Goal: Transaction & Acquisition: Purchase product/service

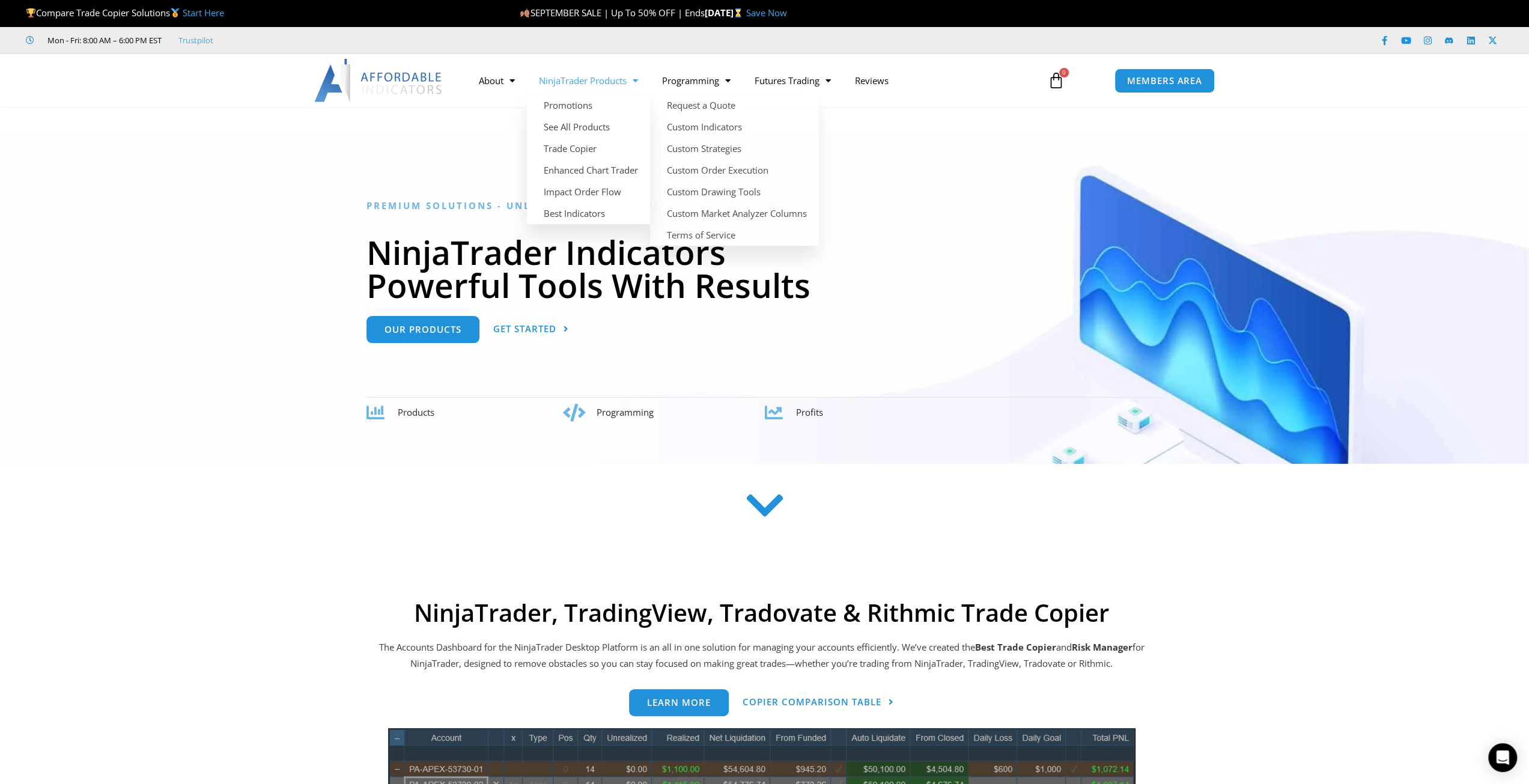
click at [623, 75] on link "NinjaTrader Products" at bounding box center [589, 81] width 123 height 28
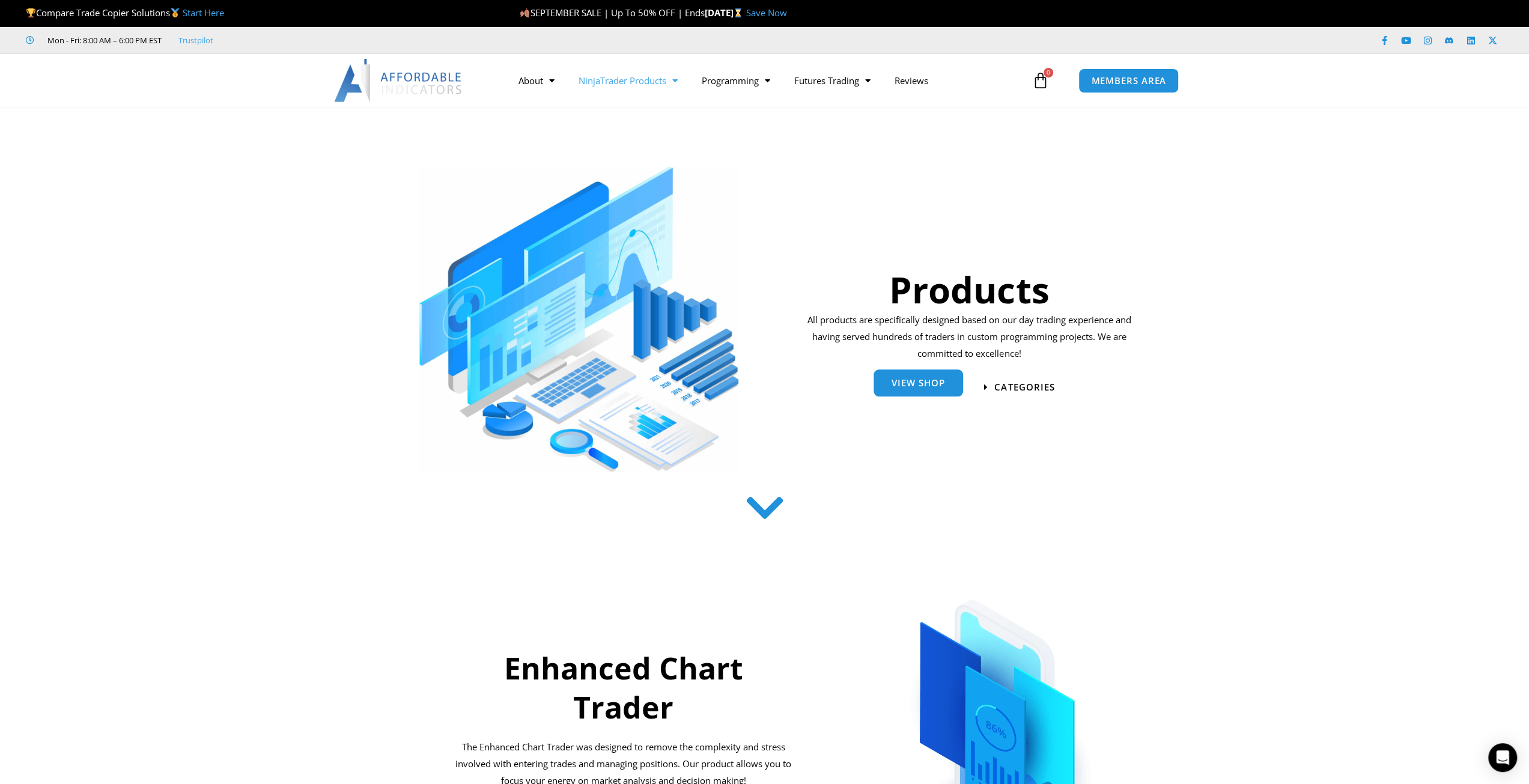
click at [912, 385] on span "View Shop" at bounding box center [918, 382] width 54 height 9
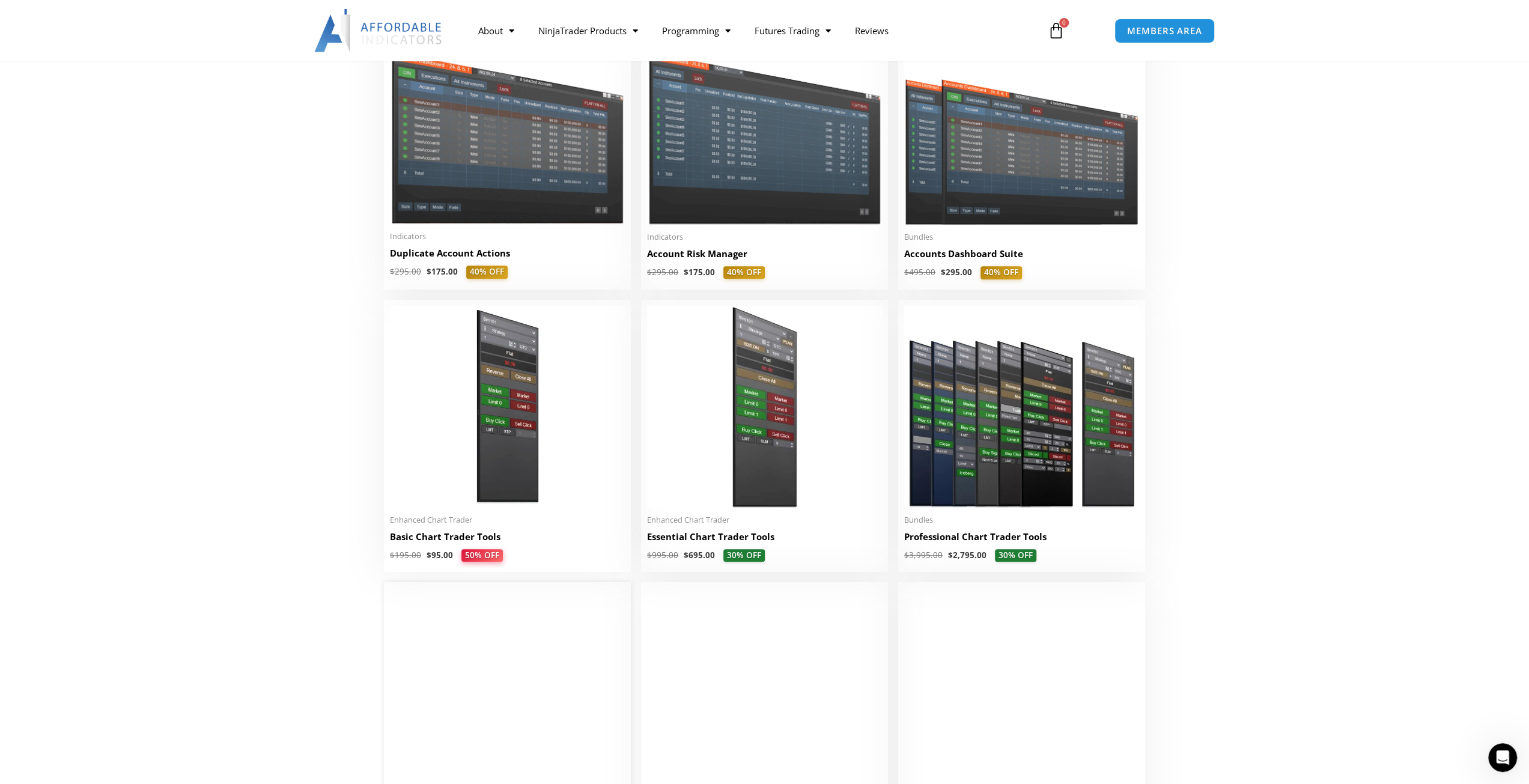
scroll to position [240, 0]
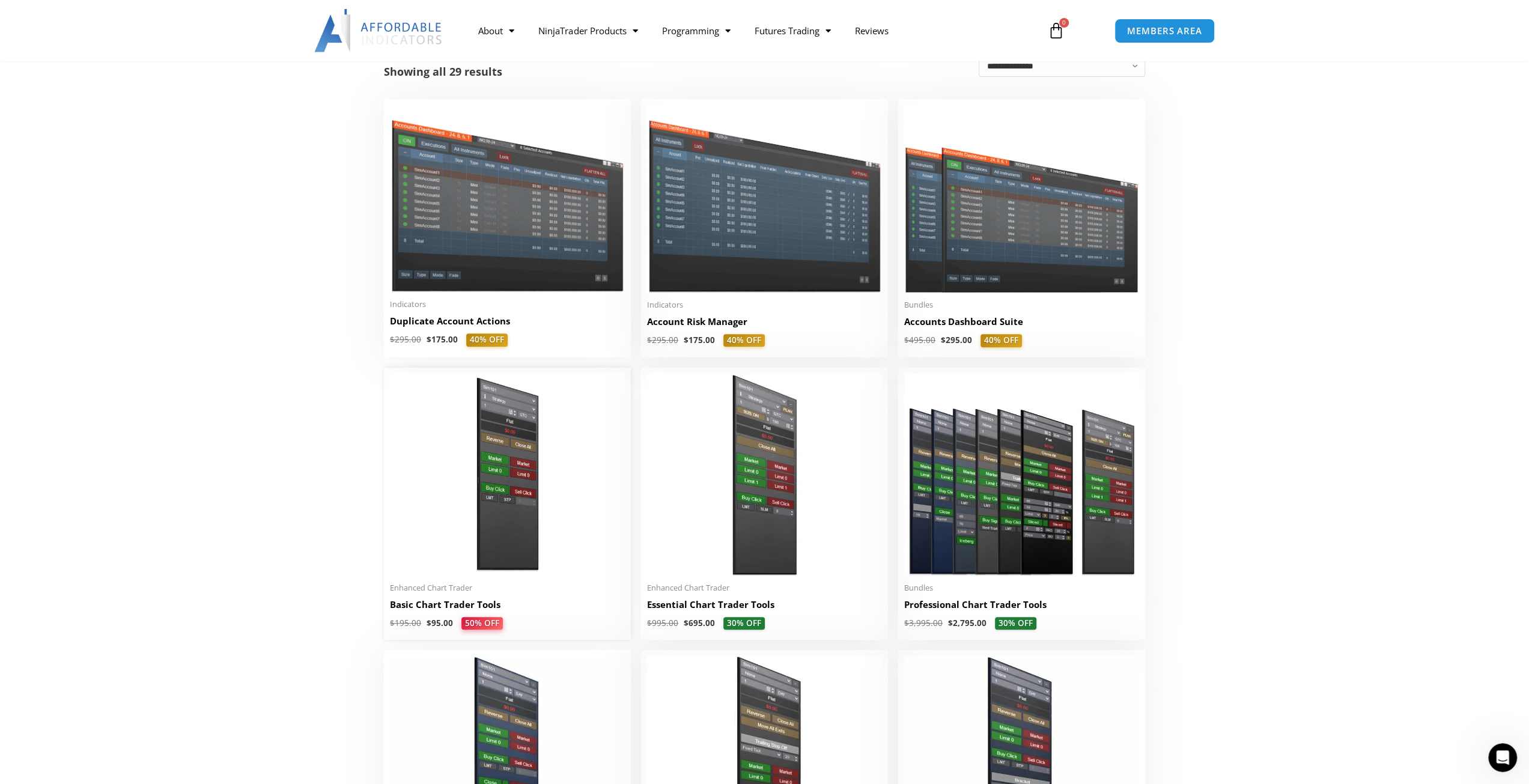
click at [526, 507] on img at bounding box center [507, 474] width 235 height 201
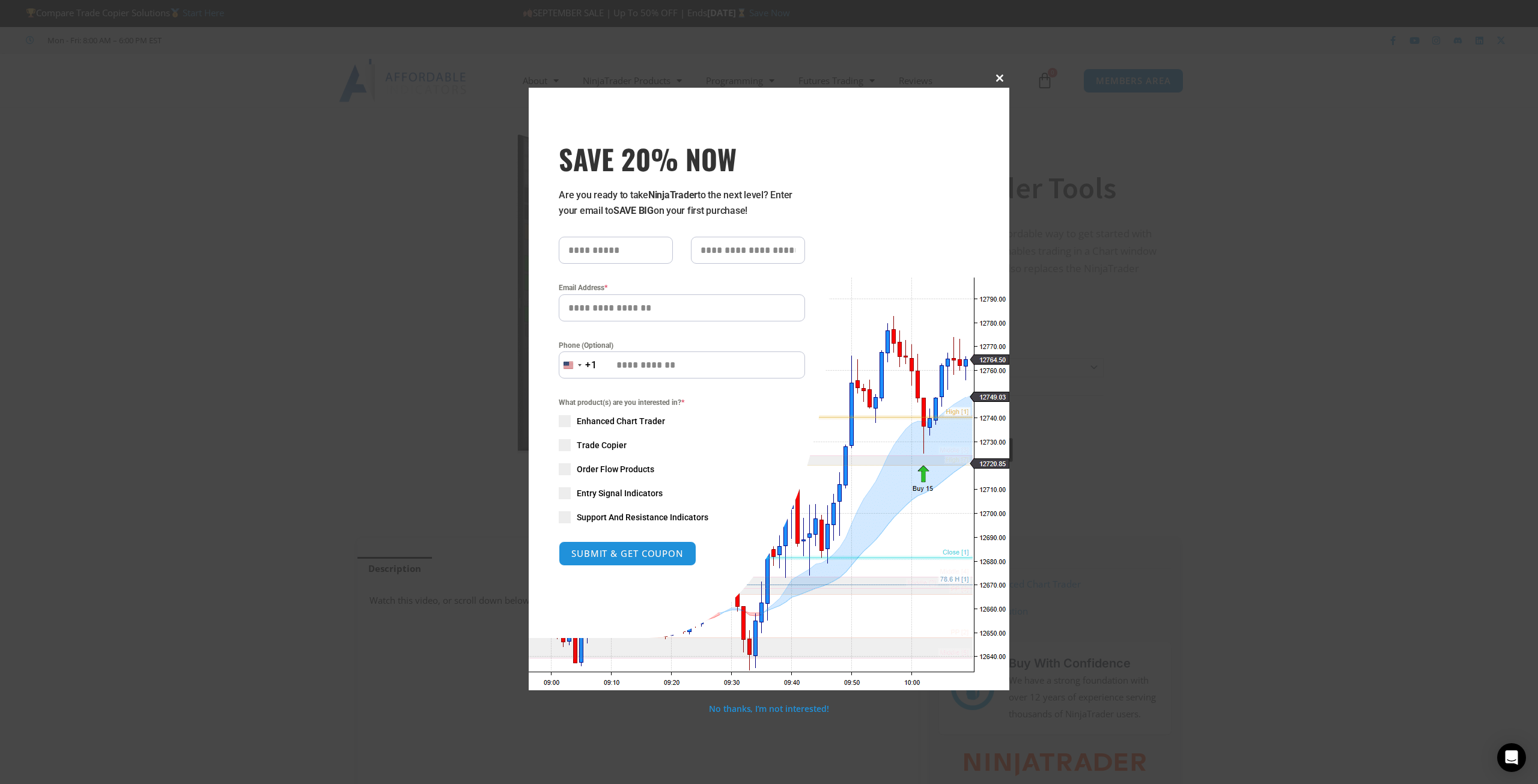
click at [1003, 77] on span at bounding box center [999, 78] width 19 height 7
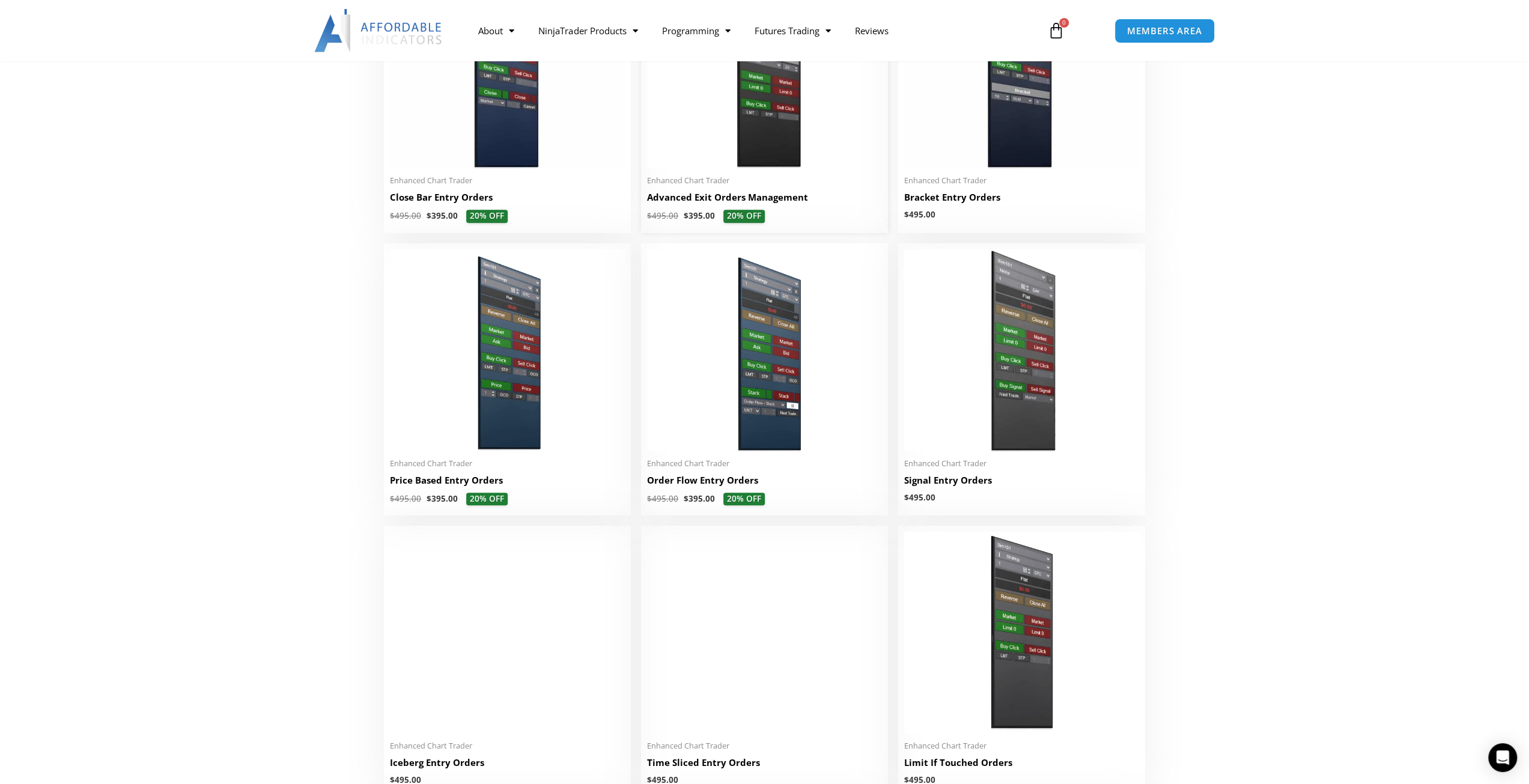
scroll to position [961, 0]
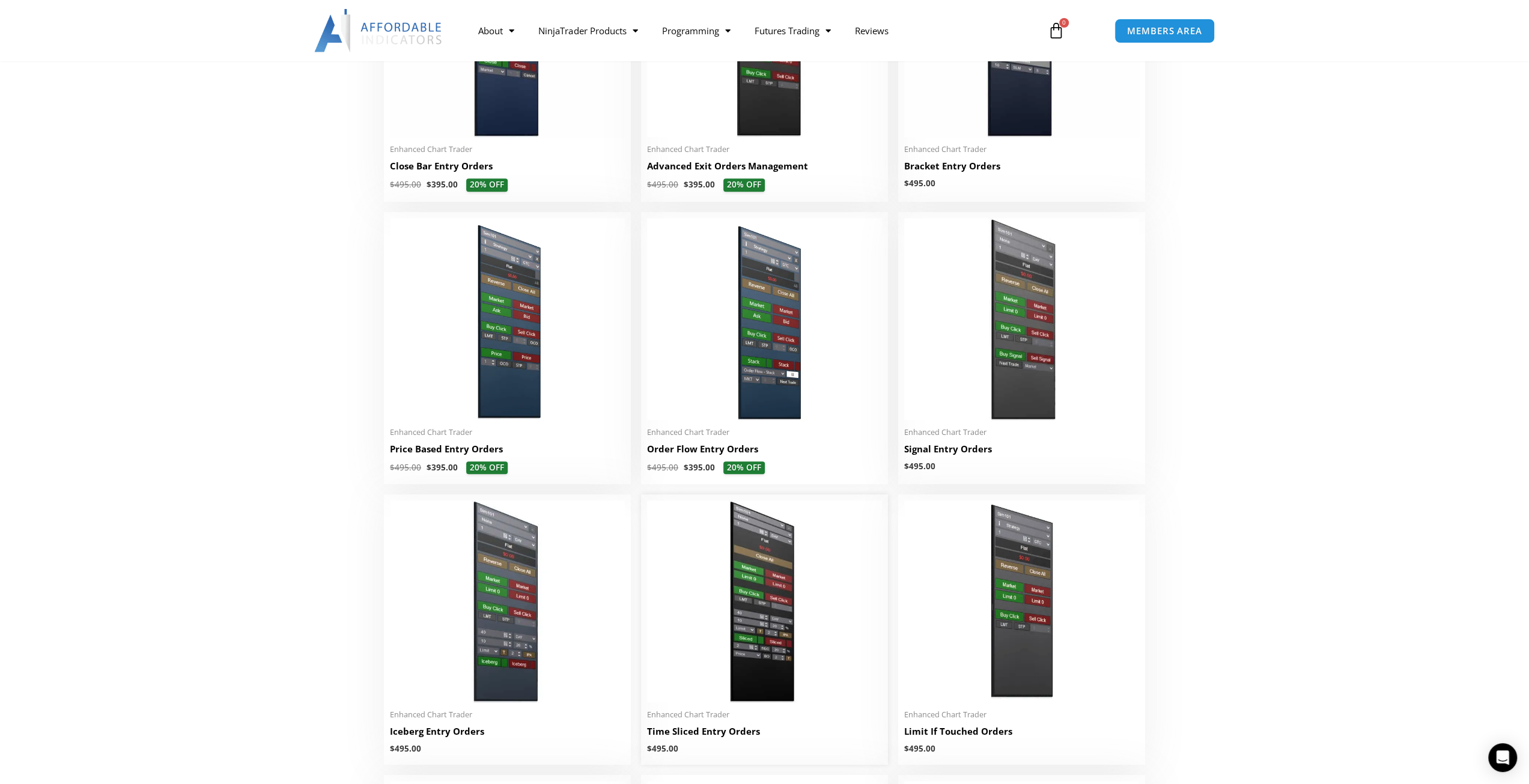
click at [833, 576] on img at bounding box center [764, 601] width 235 height 201
